Goal: Check status: Check status

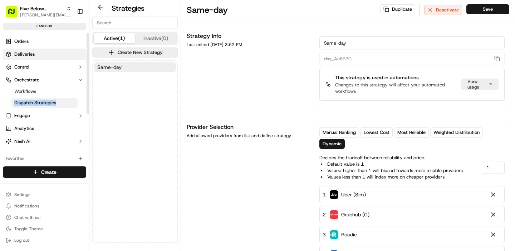
click at [17, 54] on span "Deliveries" at bounding box center [24, 54] width 20 height 6
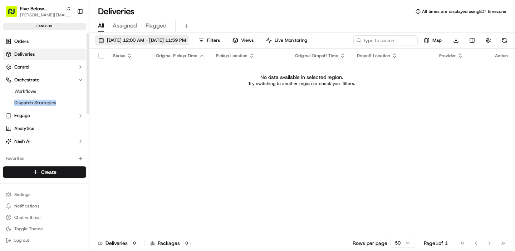
click at [129, 40] on span "09/16/2025 12:00 AM - 09/16/2025 11:59 PM" at bounding box center [146, 40] width 79 height 6
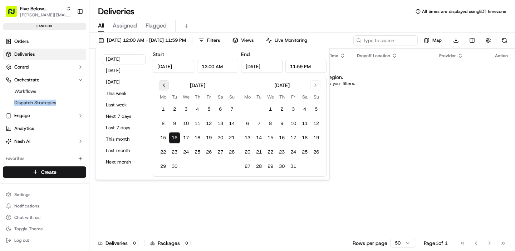
click at [162, 85] on button "Go to previous month" at bounding box center [164, 85] width 10 height 10
click at [213, 108] on button "1" at bounding box center [208, 109] width 11 height 11
type input "Aug 1, 2025"
click at [264, 166] on button "30" at bounding box center [258, 166] width 11 height 11
type input "Sep 30, 2025"
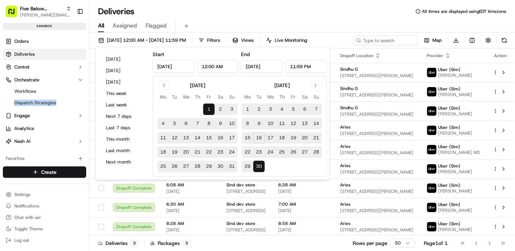
click at [305, 21] on div "All Assigned Flagged" at bounding box center [302, 26] width 426 height 13
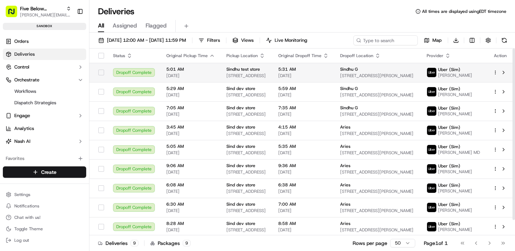
click at [248, 69] on span "Sindhu test store" at bounding box center [243, 70] width 34 height 6
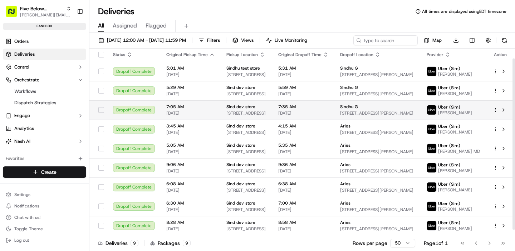
scroll to position [16, 0]
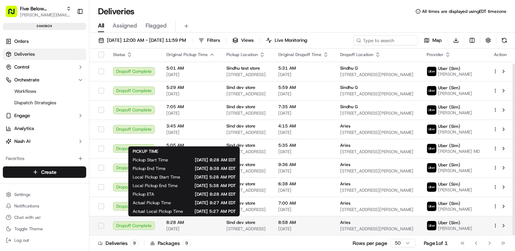
click at [206, 220] on span "8:28 AM" at bounding box center [190, 223] width 49 height 6
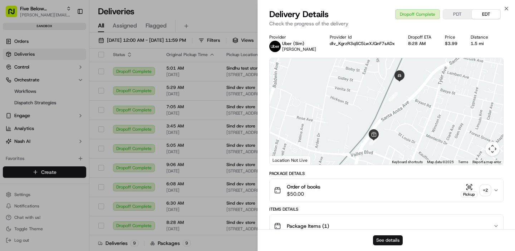
click at [389, 240] on button "See details" at bounding box center [388, 241] width 30 height 10
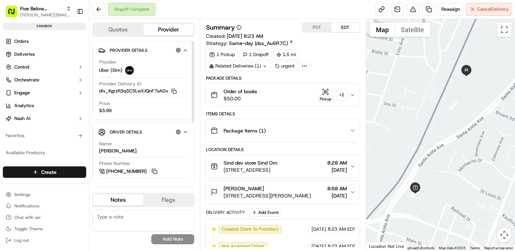
click at [118, 30] on button "Quotes" at bounding box center [118, 29] width 50 height 11
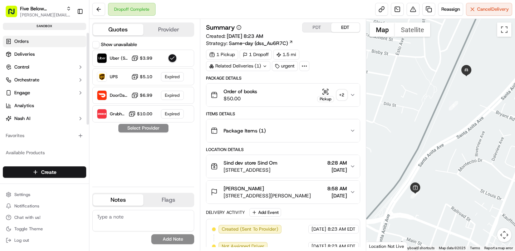
click at [25, 43] on span "Orders" at bounding box center [21, 41] width 14 height 6
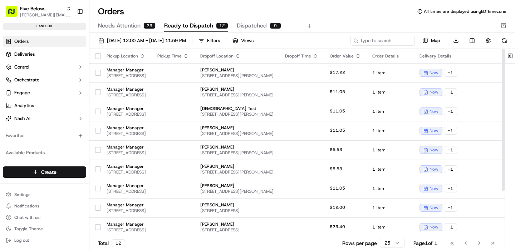
click at [121, 30] on button "Needs Attention 23" at bounding box center [127, 26] width 58 height 12
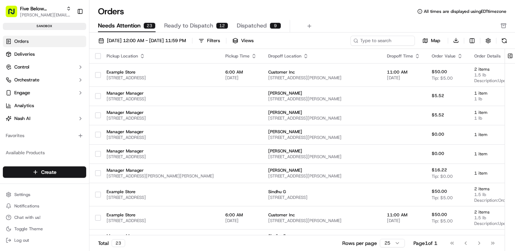
click at [186, 28] on span "Ready to Dispatch" at bounding box center [188, 25] width 49 height 9
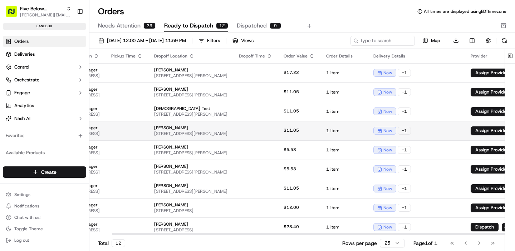
scroll to position [0, 54]
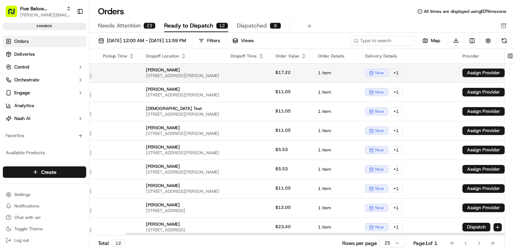
click at [219, 68] on span "[PERSON_NAME]" at bounding box center [182, 70] width 73 height 6
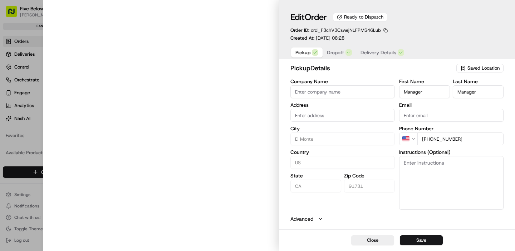
type input "[STREET_ADDRESS]"
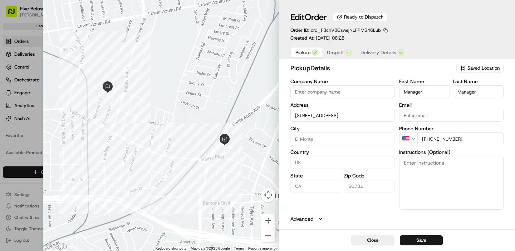
click at [332, 54] on span "Dropoff" at bounding box center [335, 52] width 17 height 7
click at [363, 53] on span "Delivery Details" at bounding box center [378, 52] width 36 height 7
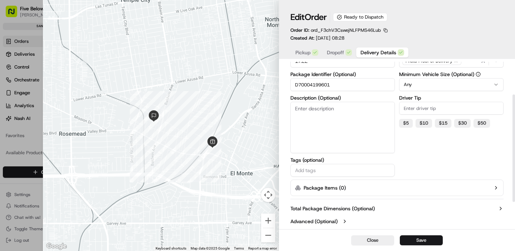
scroll to position [0, 0]
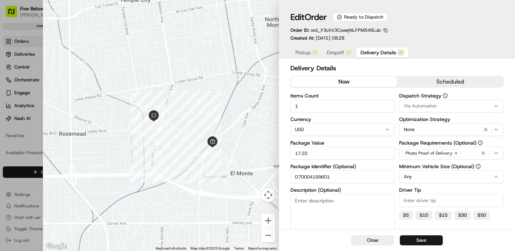
click at [302, 54] on span "Pickup" at bounding box center [302, 52] width 15 height 7
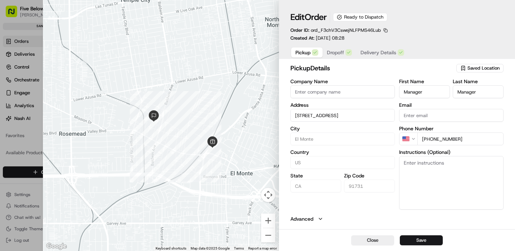
click at [321, 117] on input "[STREET_ADDRESS]" at bounding box center [342, 115] width 104 height 13
click at [343, 212] on div "pickup Details Saved Location Company Name Address [STREET_ADDRESS][US_STATE] F…" at bounding box center [396, 142] width 213 height 159
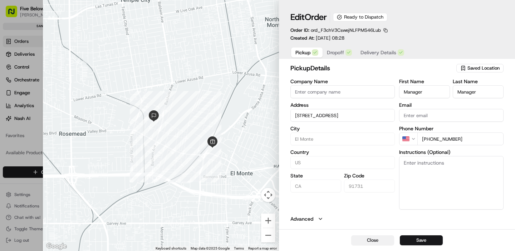
click at [372, 242] on button "Close" at bounding box center [372, 241] width 43 height 10
type input "+1"
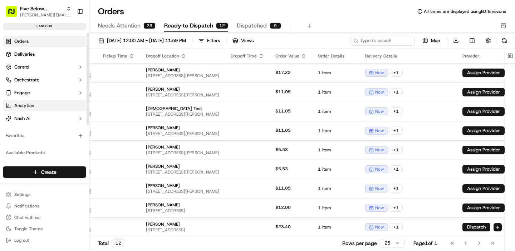
click at [35, 105] on link "Analytics" at bounding box center [44, 105] width 83 height 11
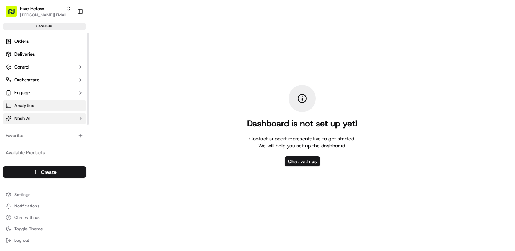
click at [35, 115] on button "Nash AI" at bounding box center [44, 118] width 83 height 11
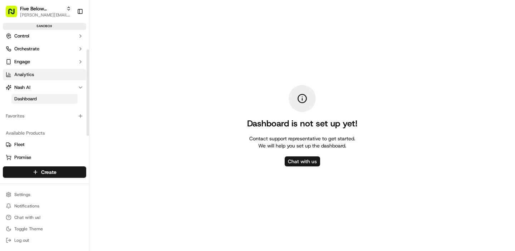
scroll to position [19, 0]
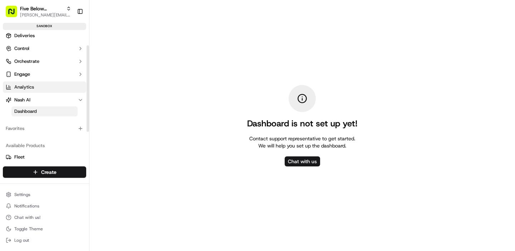
click at [32, 114] on span "Dashboard" at bounding box center [25, 111] width 23 height 6
